Goal: Information Seeking & Learning: Learn about a topic

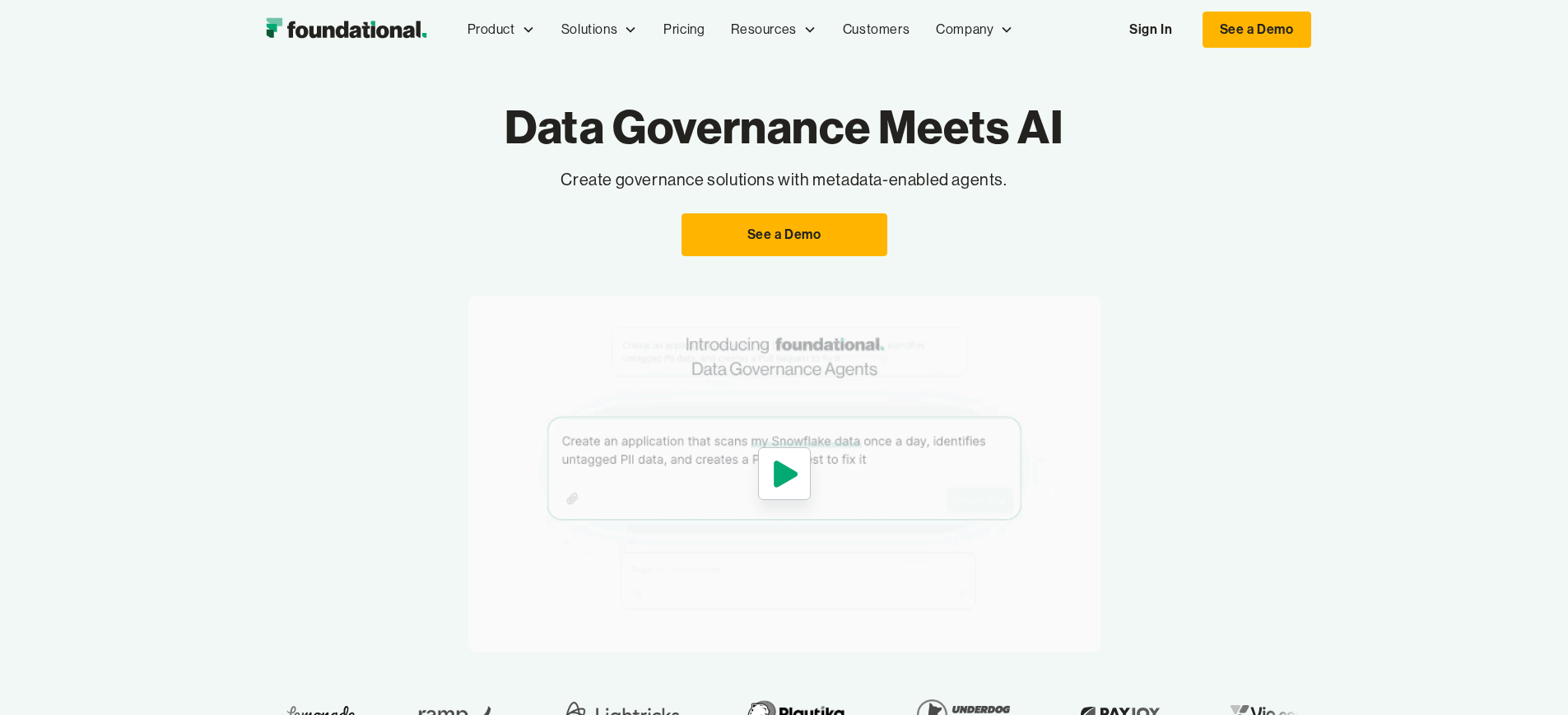
click at [258, 21] on img "home" at bounding box center [346, 30] width 177 height 33
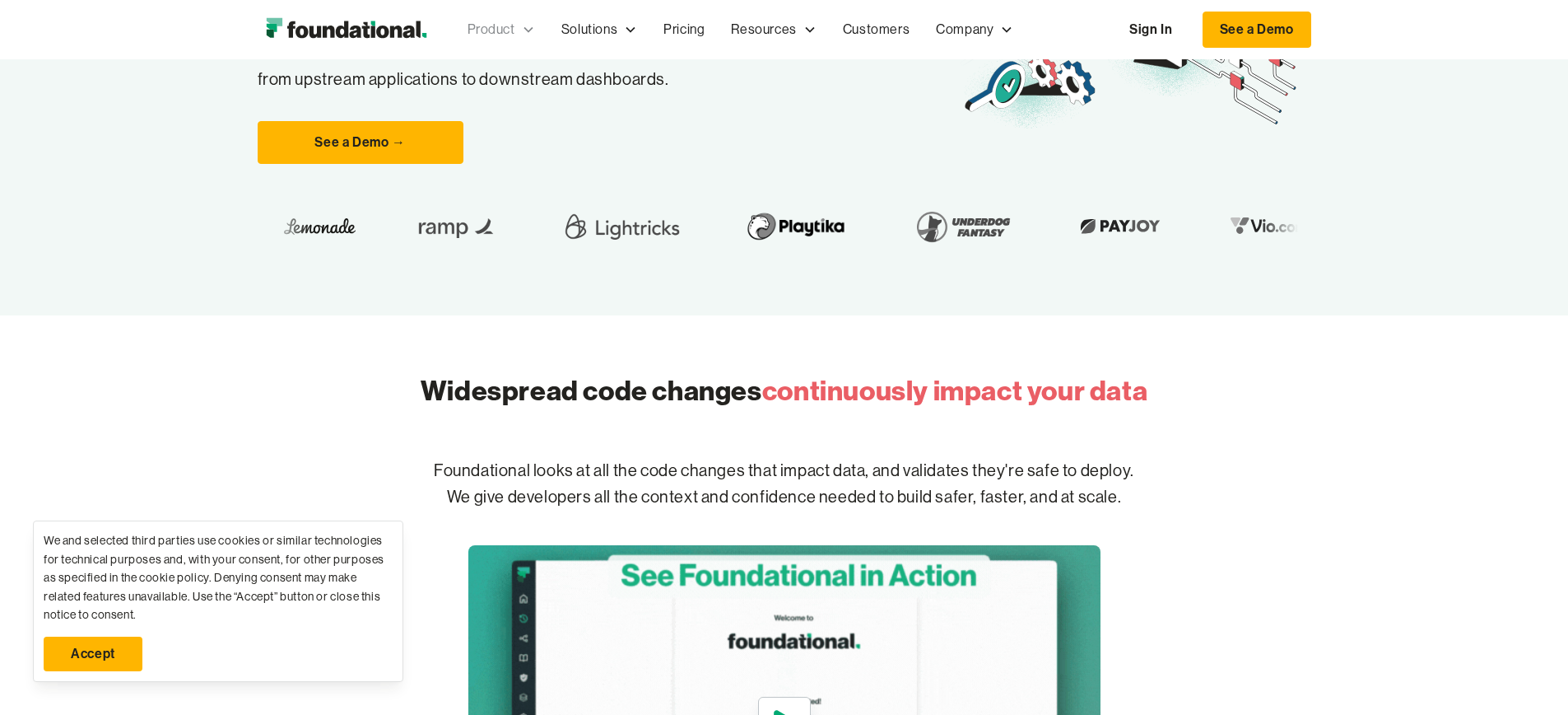
scroll to position [71, 0]
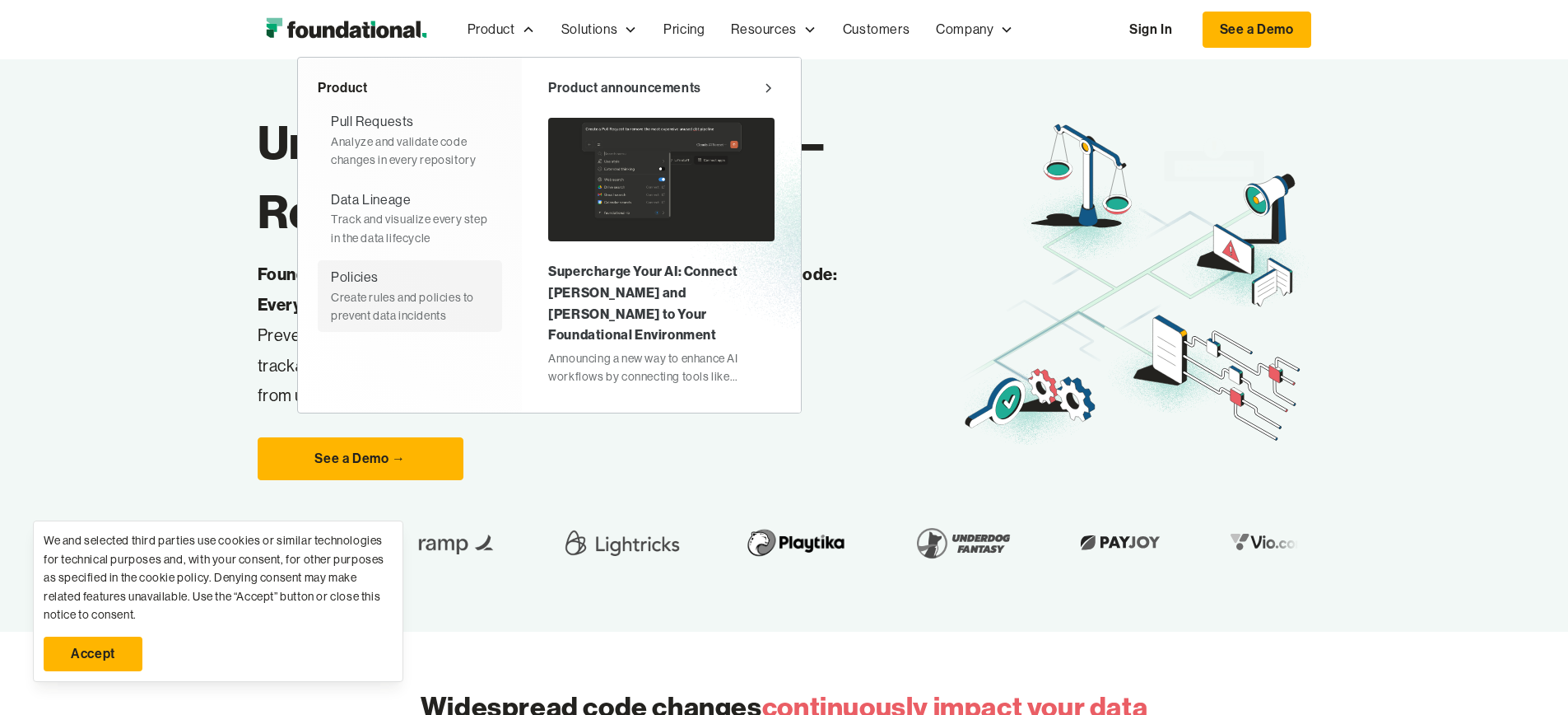
click at [331, 290] on div "Create rules and policies to prevent data incidents" at bounding box center [410, 306] width 158 height 37
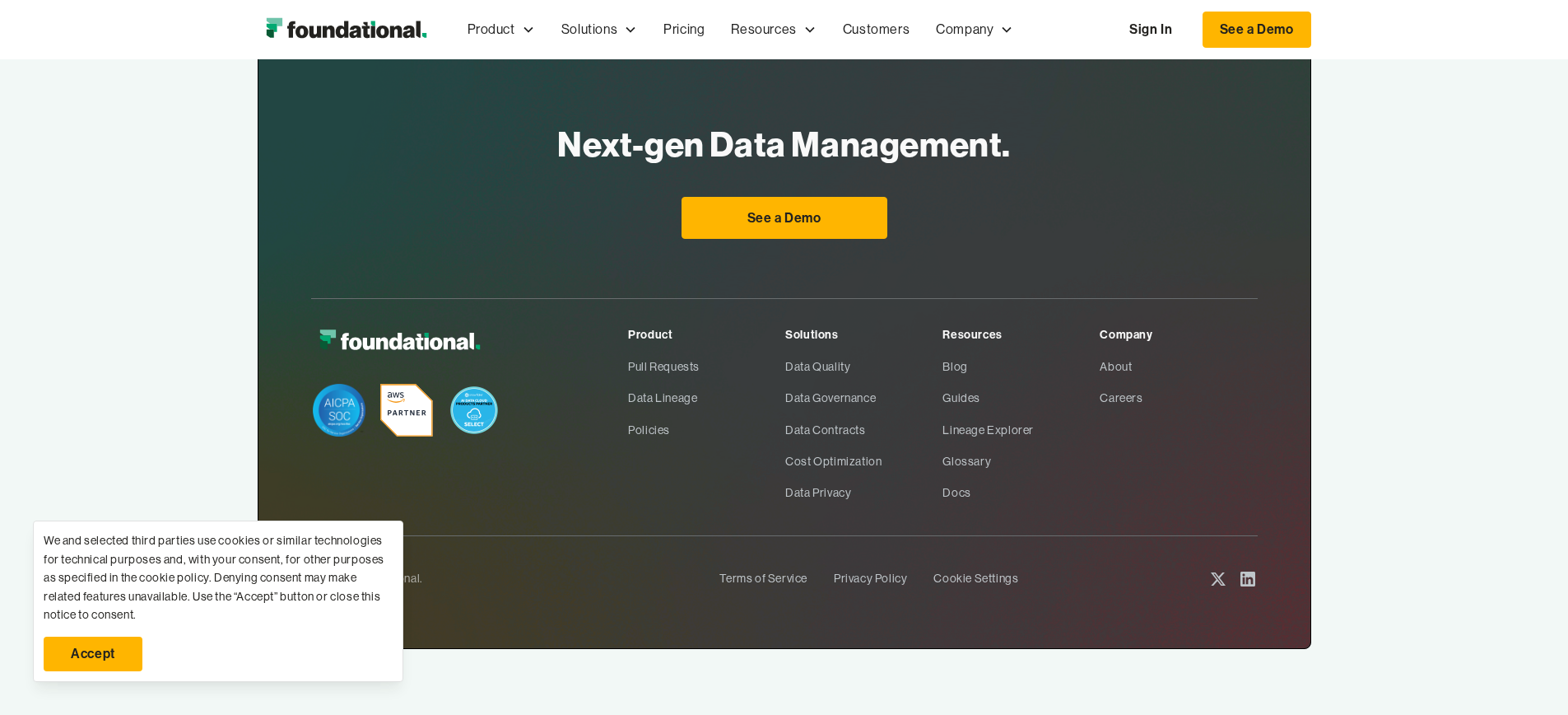
scroll to position [2912, 0]
click at [1191, 363] on link "About" at bounding box center [1178, 366] width 157 height 31
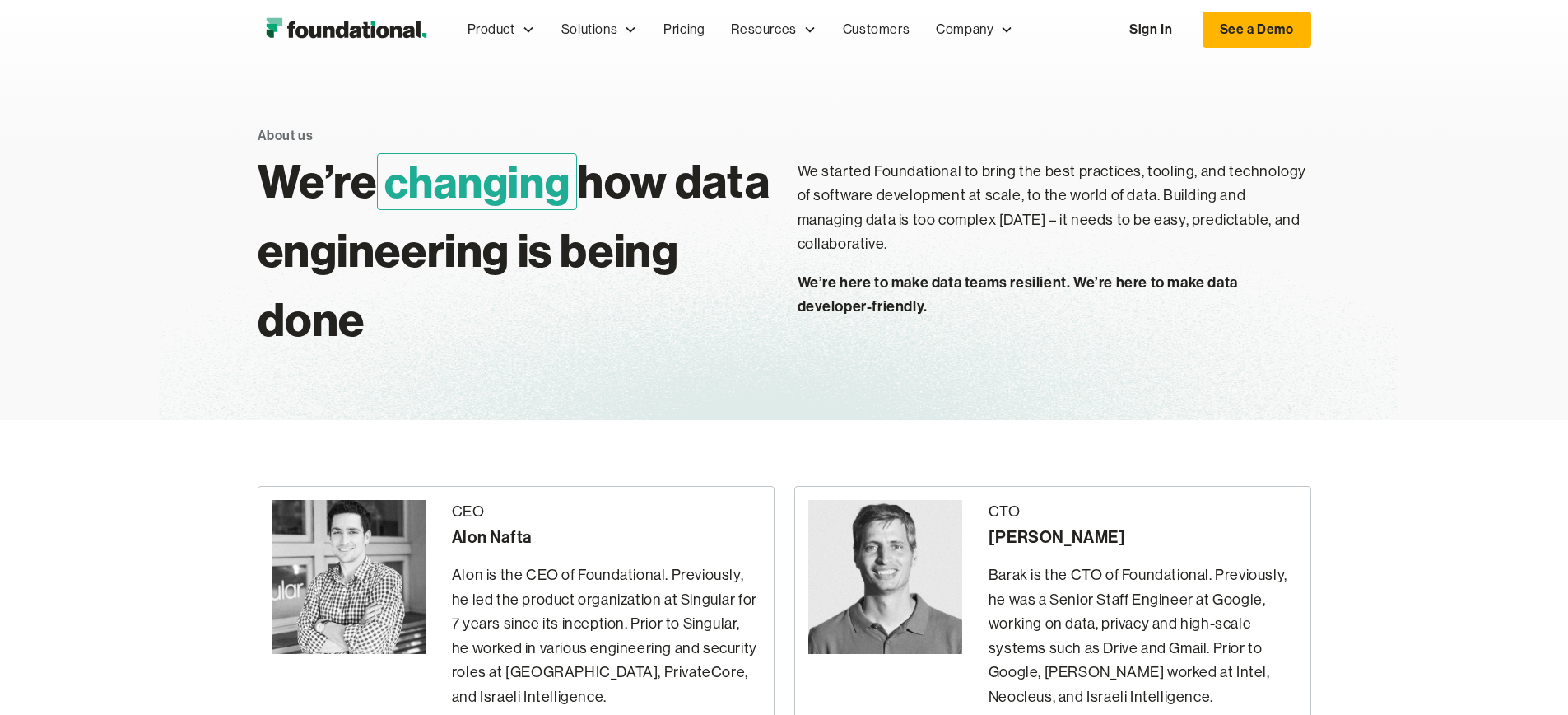
click at [258, 33] on img "home" at bounding box center [346, 30] width 177 height 33
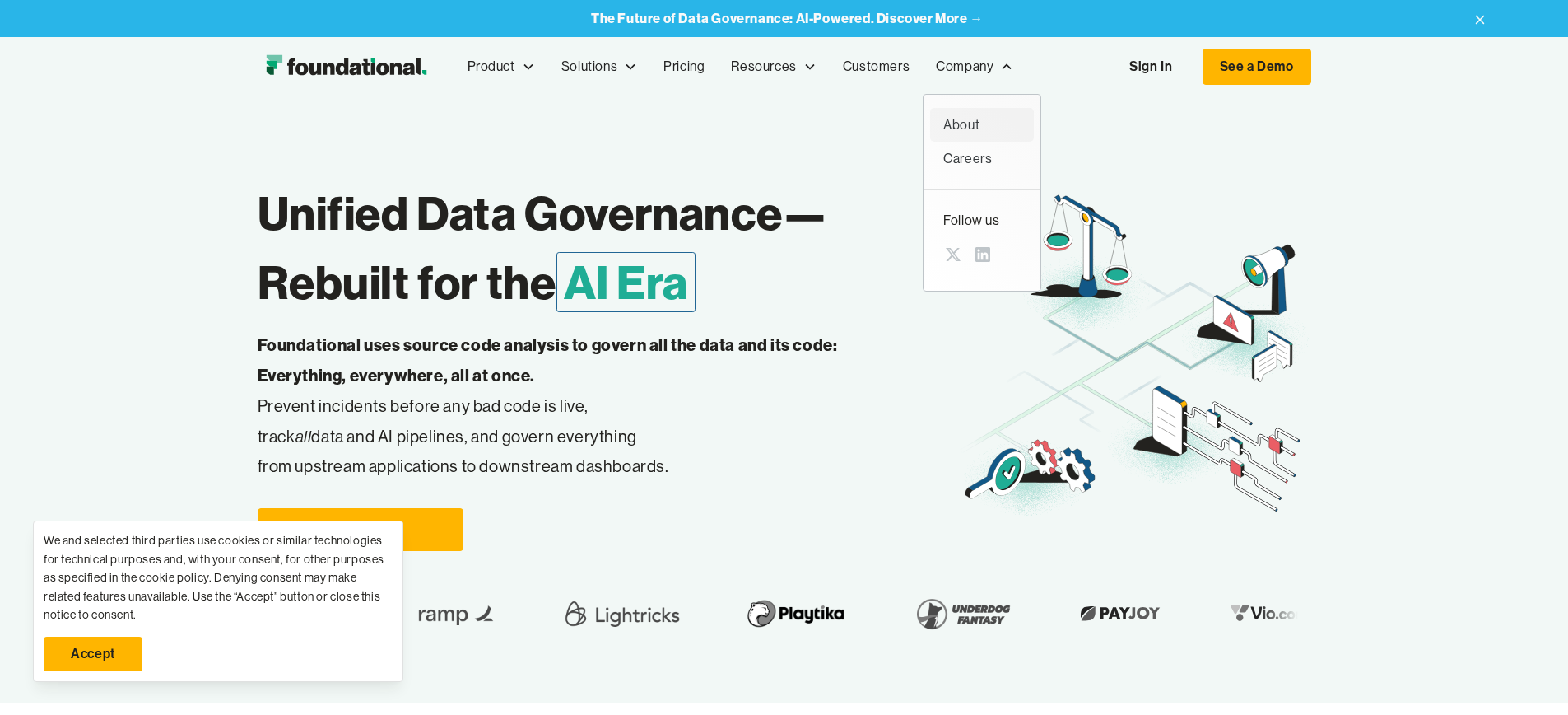
click at [943, 114] on div "About" at bounding box center [981, 125] width 77 height 22
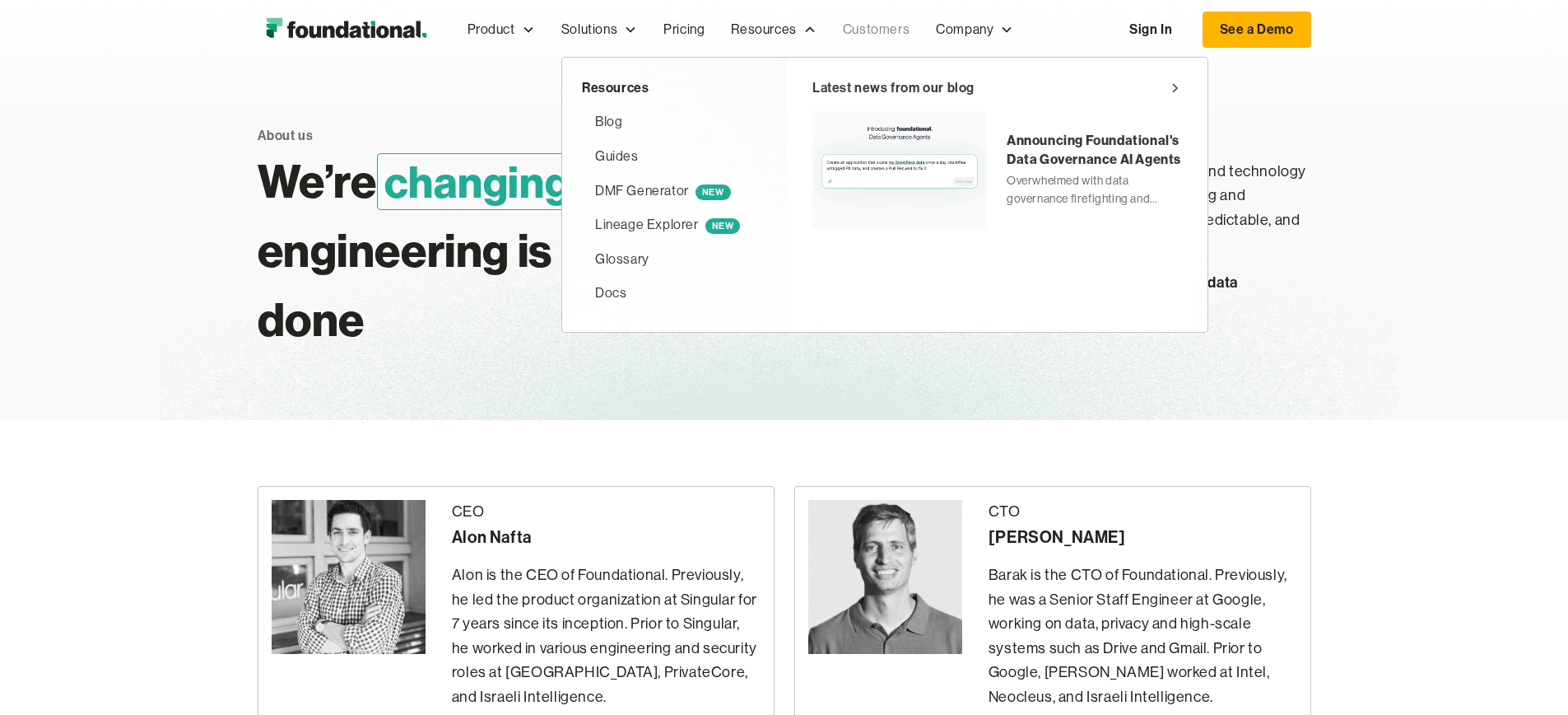
click at [830, 26] on link "Customers" at bounding box center [876, 30] width 93 height 55
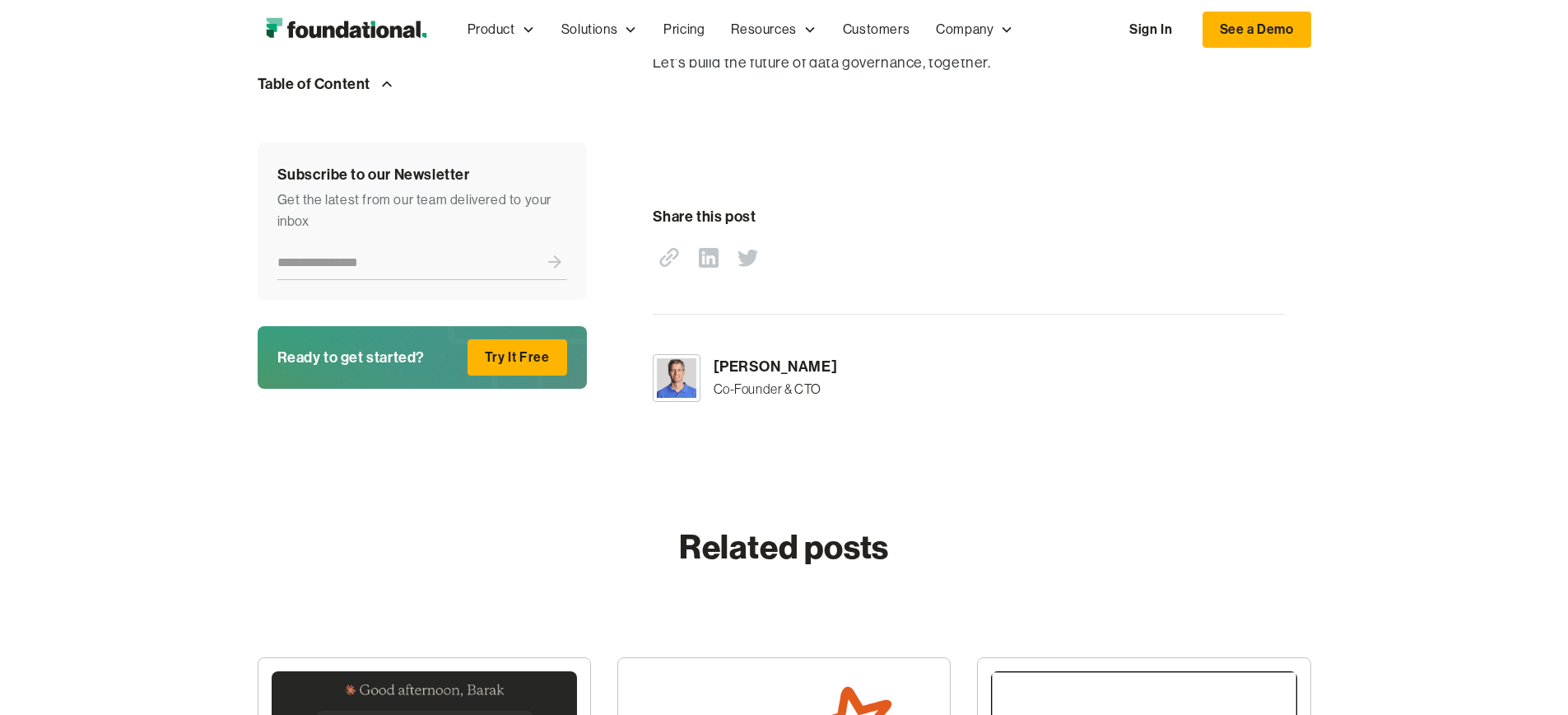
scroll to position [2734, 0]
